Goal: Book appointment/travel/reservation

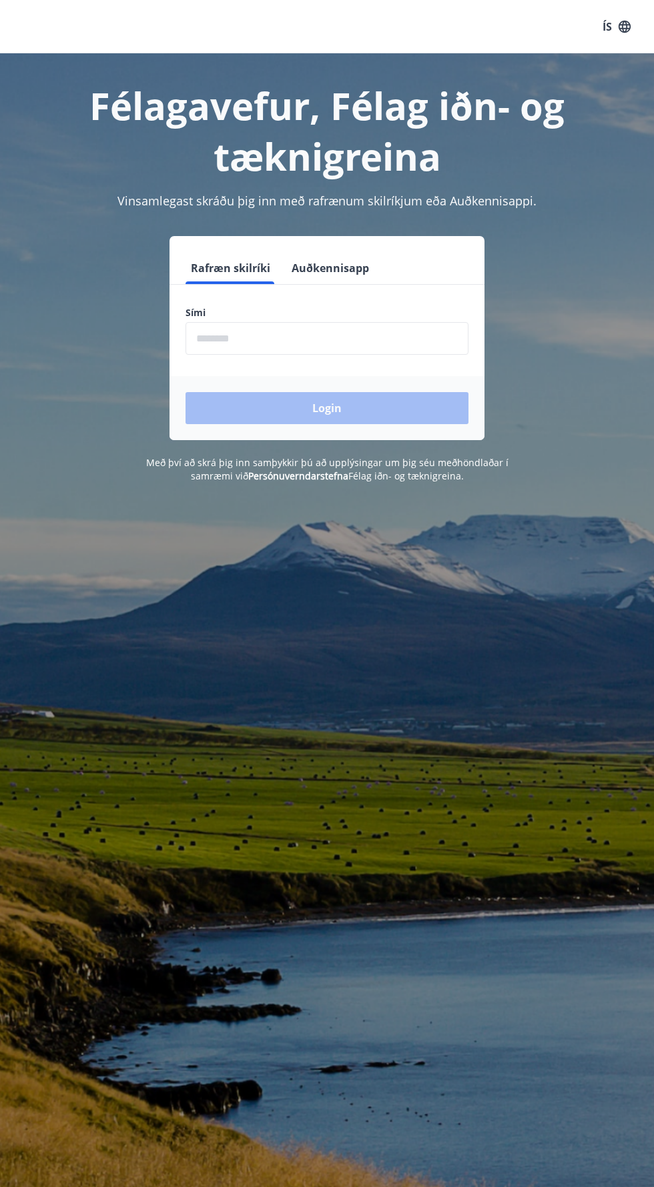
click at [208, 338] on input "phone" at bounding box center [326, 338] width 283 height 33
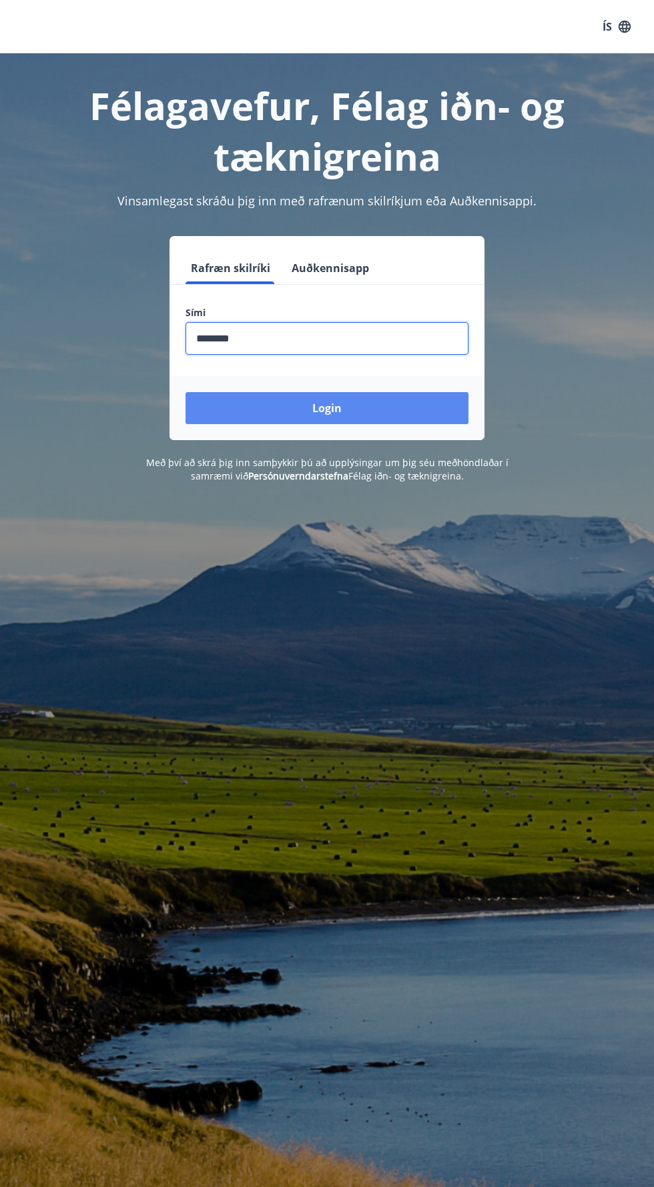
type input "********"
click at [400, 395] on button "Login" at bounding box center [326, 408] width 283 height 32
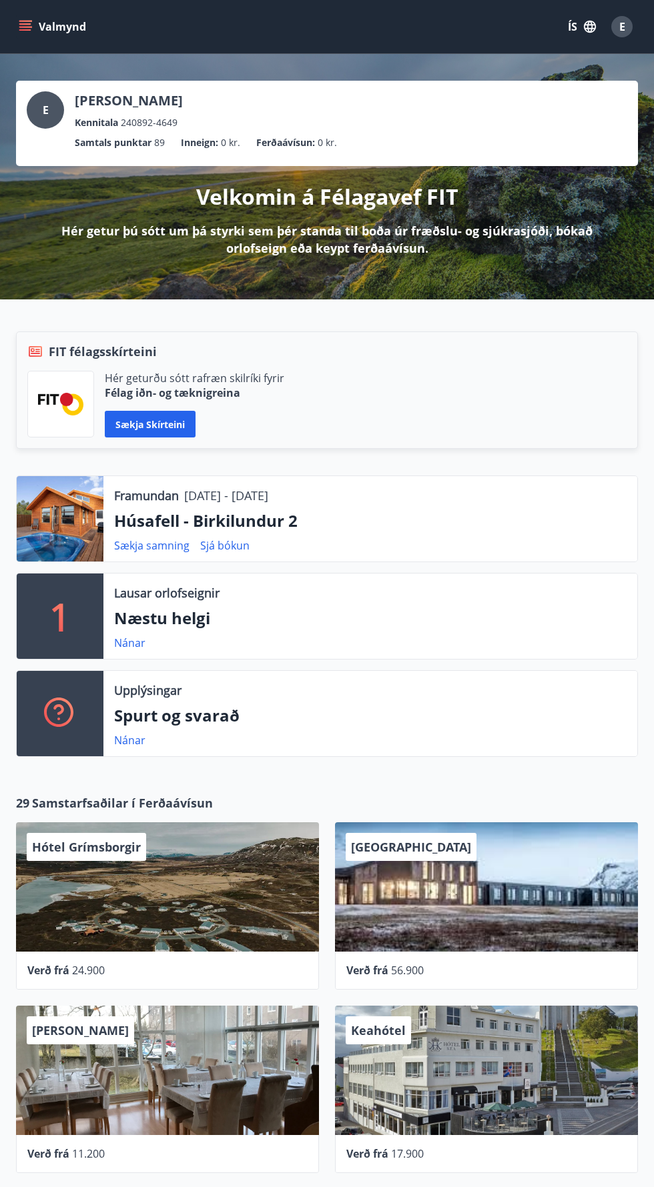
click at [180, 608] on p "Næstu helgi" at bounding box center [370, 618] width 512 height 23
click at [130, 636] on link "Nánar" at bounding box center [129, 643] width 31 height 15
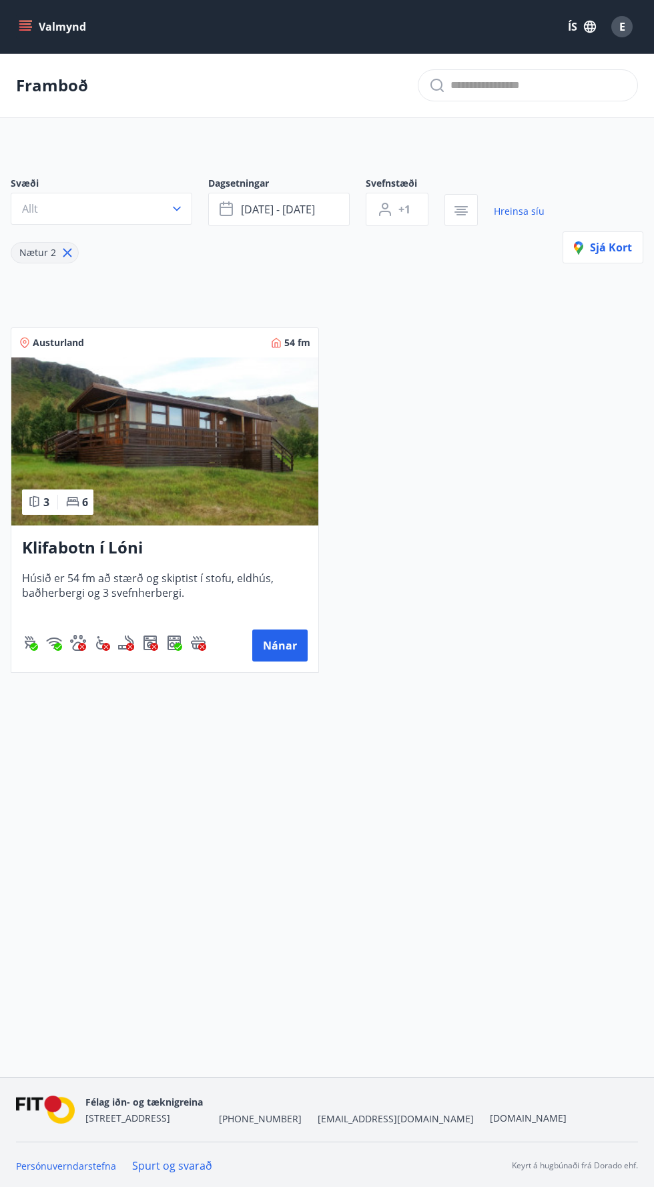
click at [67, 252] on icon at bounding box center [68, 253] width 2 height 2
type input "*"
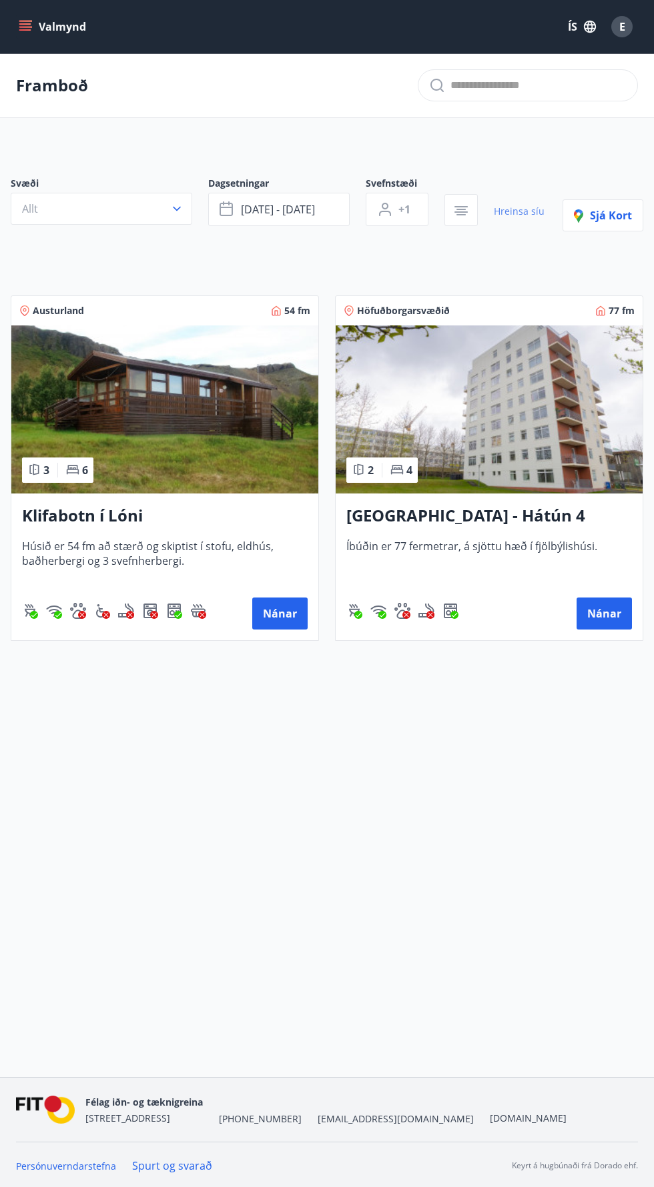
click at [512, 217] on link "Hreinsa síu" at bounding box center [519, 211] width 51 height 29
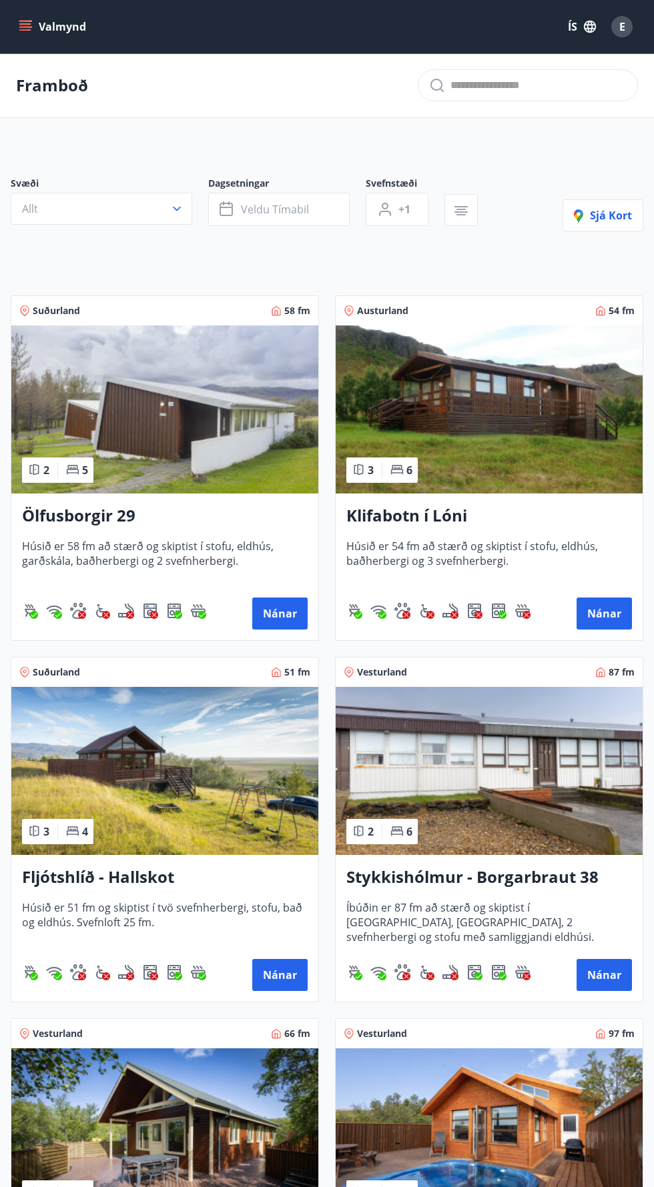
click at [63, 88] on p "Framboð" at bounding box center [52, 85] width 72 height 23
click at [31, 32] on icon "menu" at bounding box center [25, 26] width 13 height 13
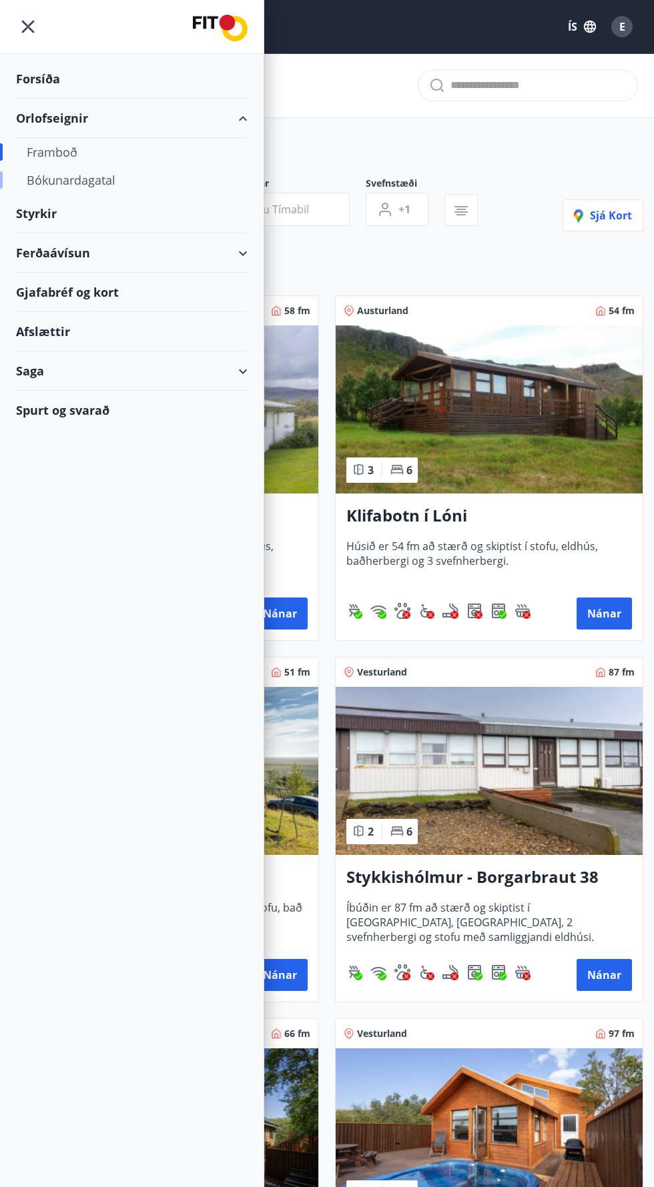
click at [41, 185] on div "Bókunardagatal" at bounding box center [132, 180] width 210 height 28
